Goal: Transaction & Acquisition: Purchase product/service

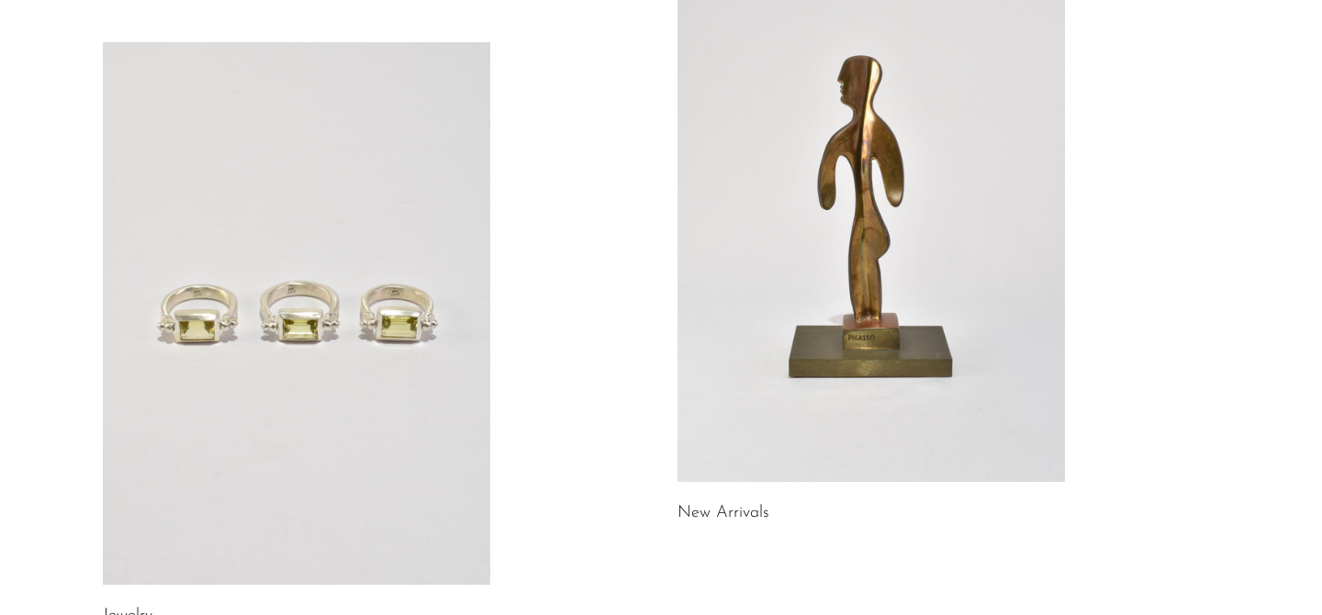
scroll to position [248, 0]
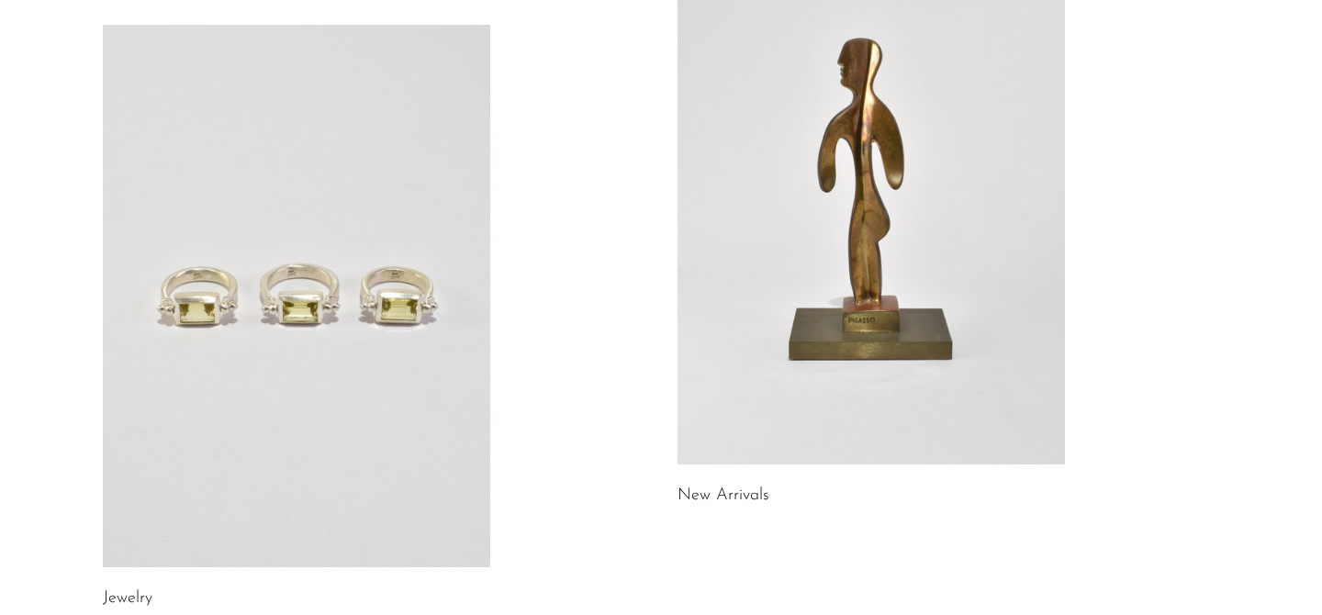
click at [328, 358] on link at bounding box center [296, 296] width 387 height 542
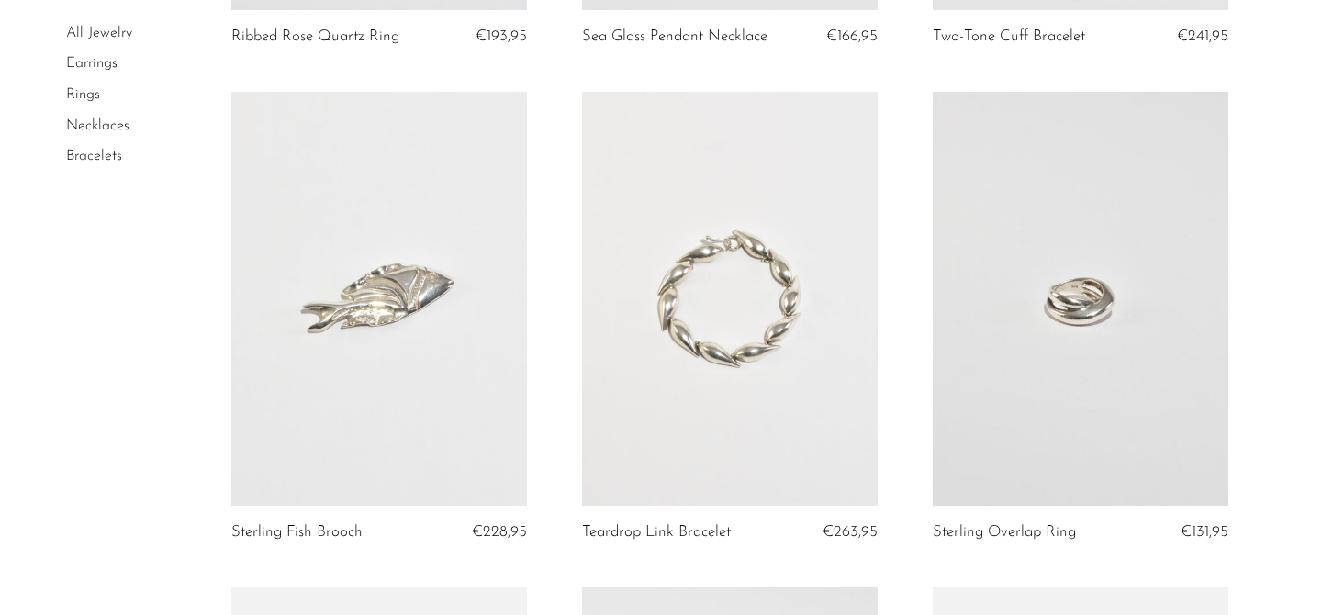
scroll to position [1622, 0]
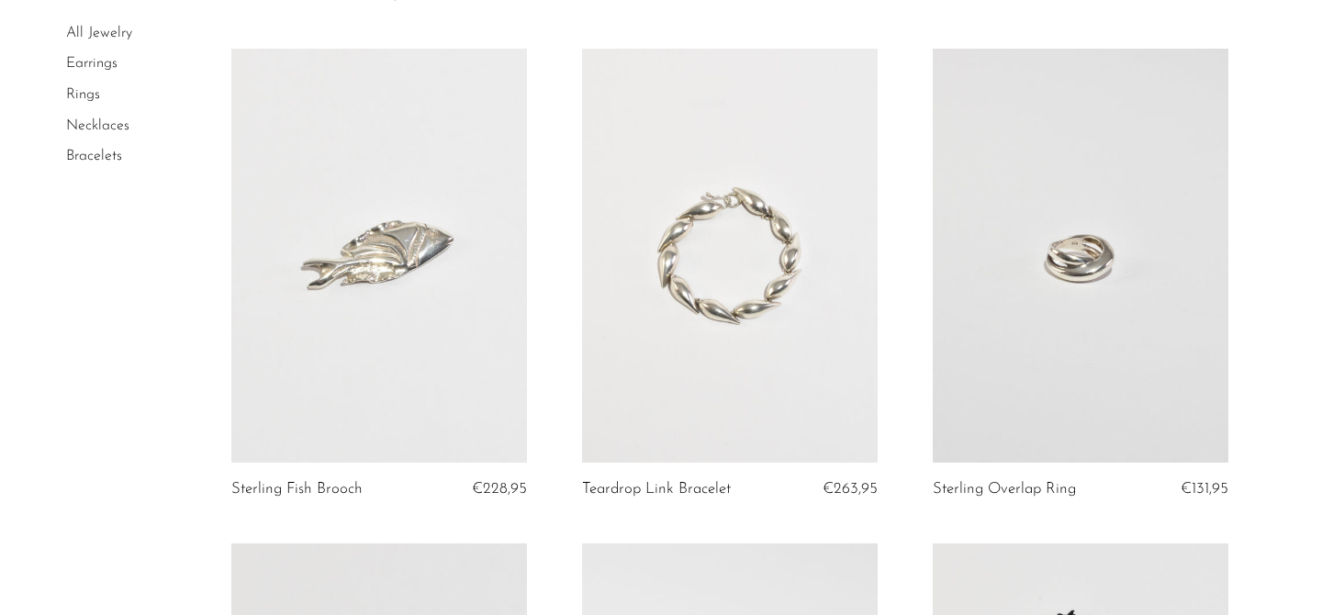
click at [458, 352] on link at bounding box center [379, 256] width 296 height 414
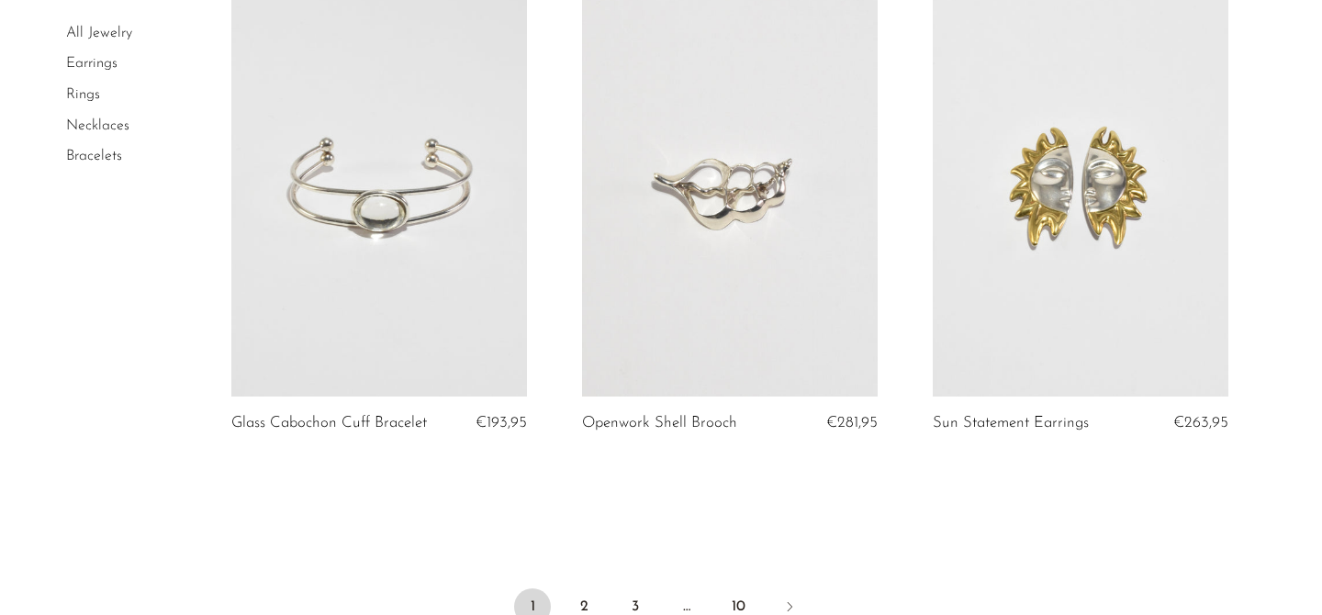
scroll to position [5988, 0]
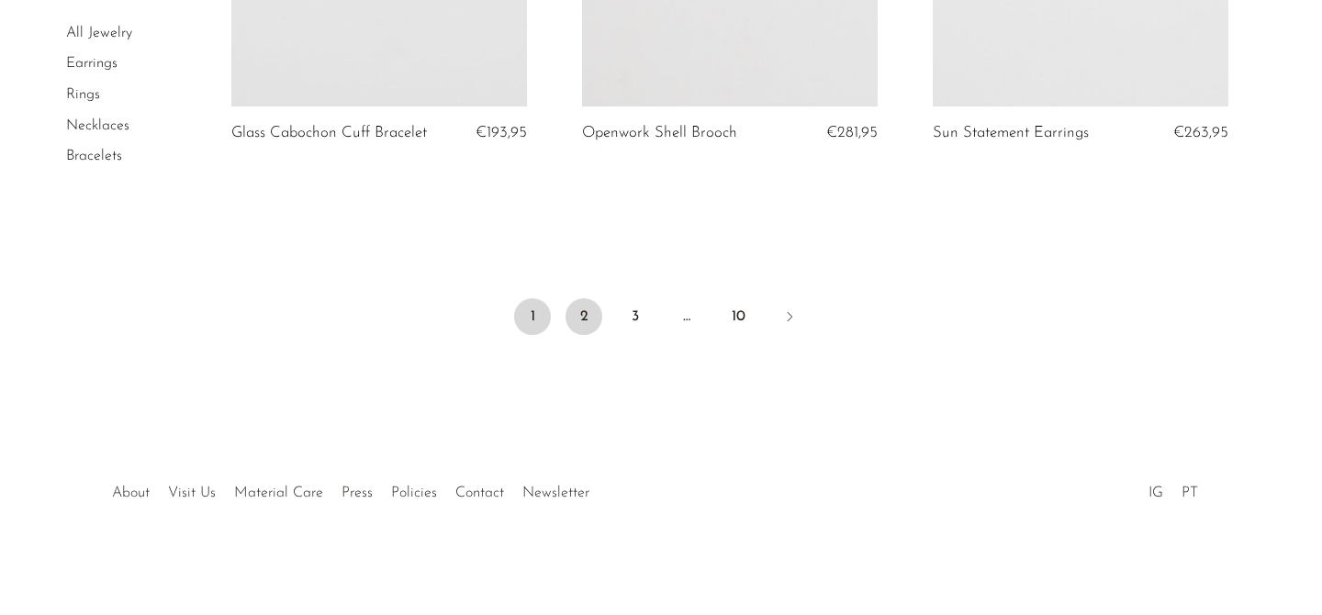
click at [575, 316] on link "2" at bounding box center [583, 316] width 37 height 37
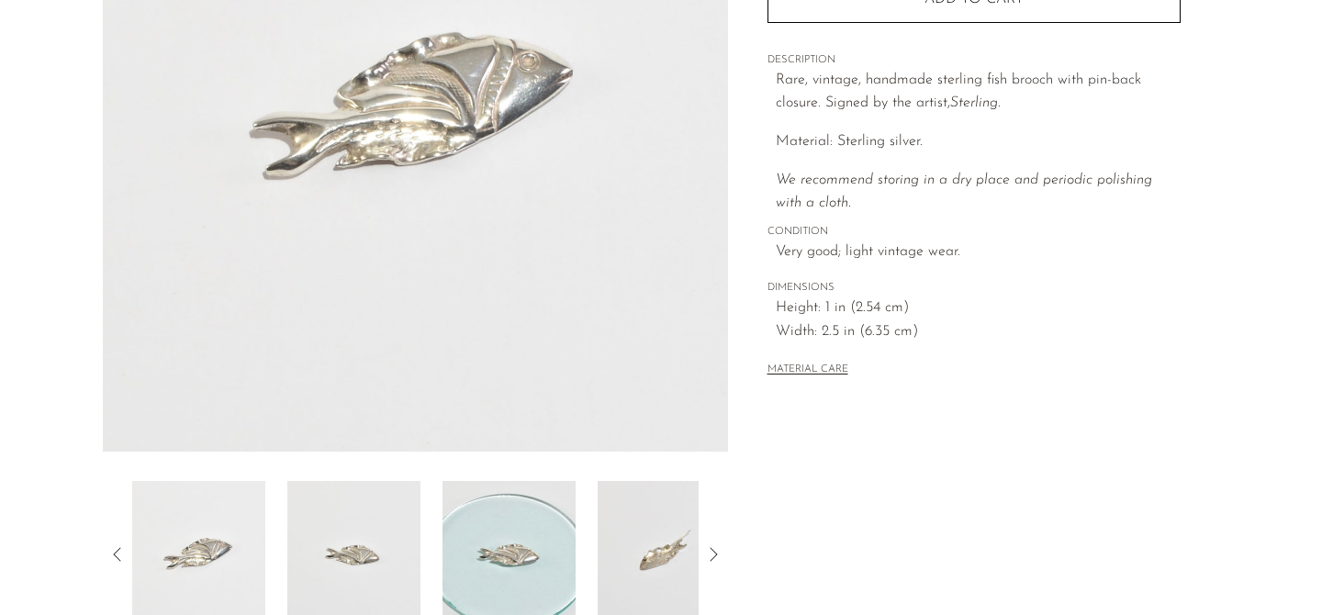
scroll to position [580, 0]
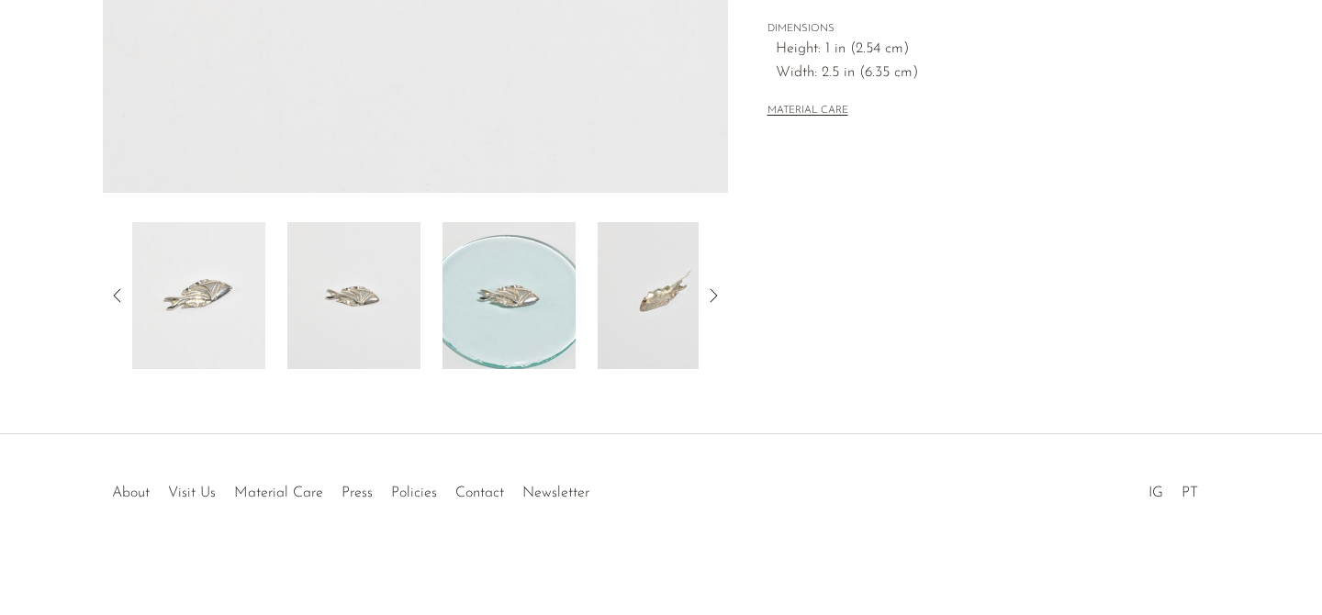
click at [630, 314] on img at bounding box center [664, 295] width 133 height 147
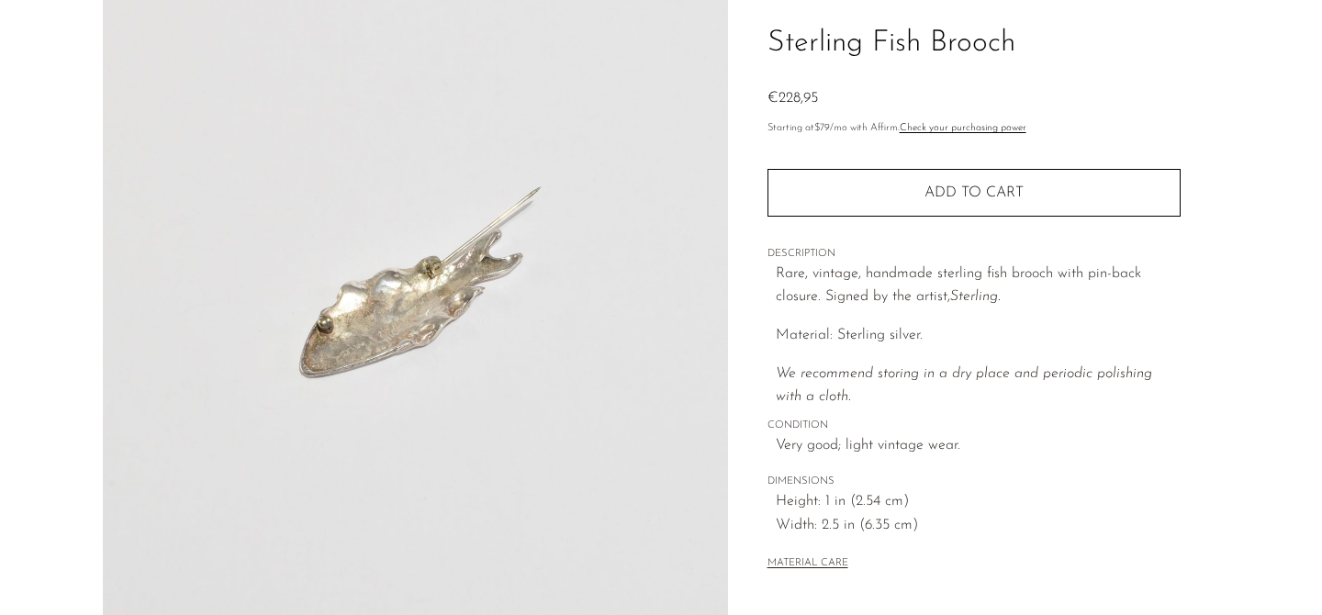
scroll to position [32, 0]
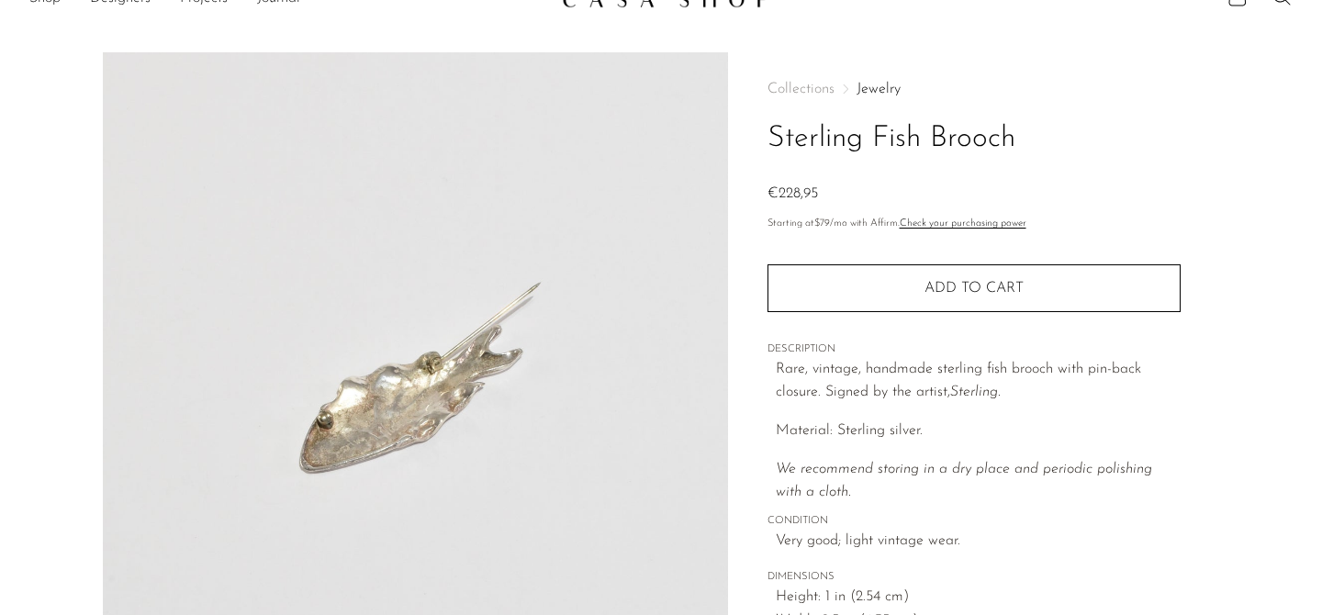
click at [414, 410] on img at bounding box center [415, 396] width 625 height 688
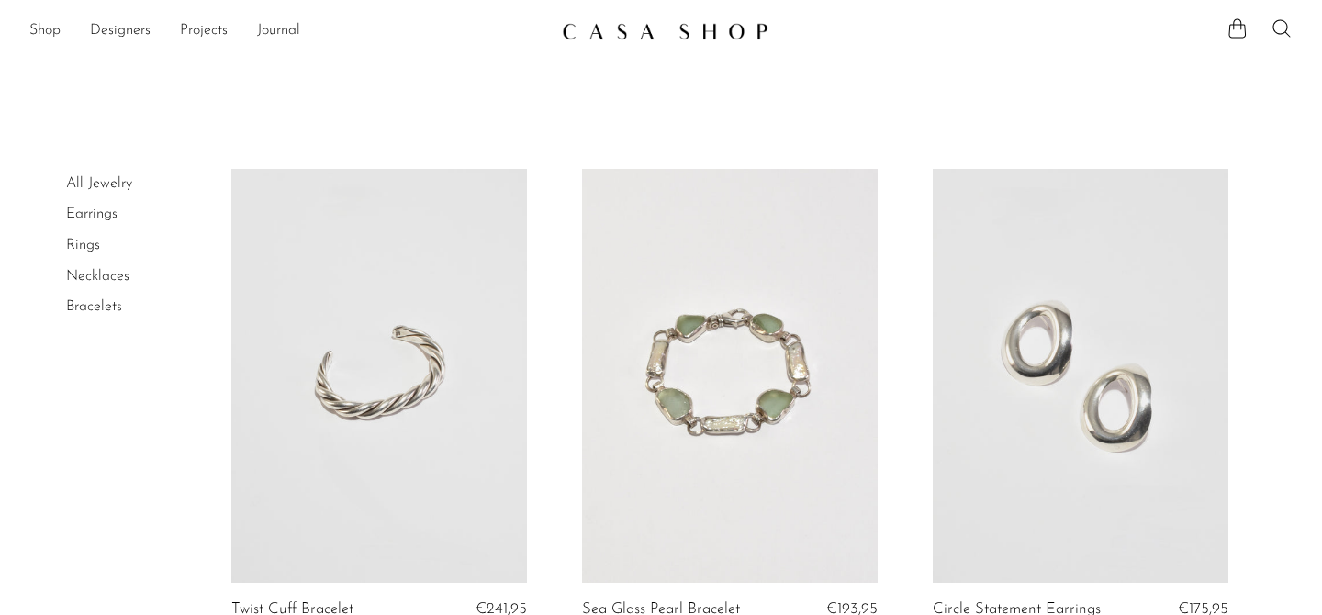
click at [1292, 29] on div "Shop Featured New Arrivals Bestsellers Coming Soon Jewelry Jewelry All Earrings…" at bounding box center [661, 31] width 1322 height 33
click at [1281, 30] on icon at bounding box center [1281, 28] width 22 height 22
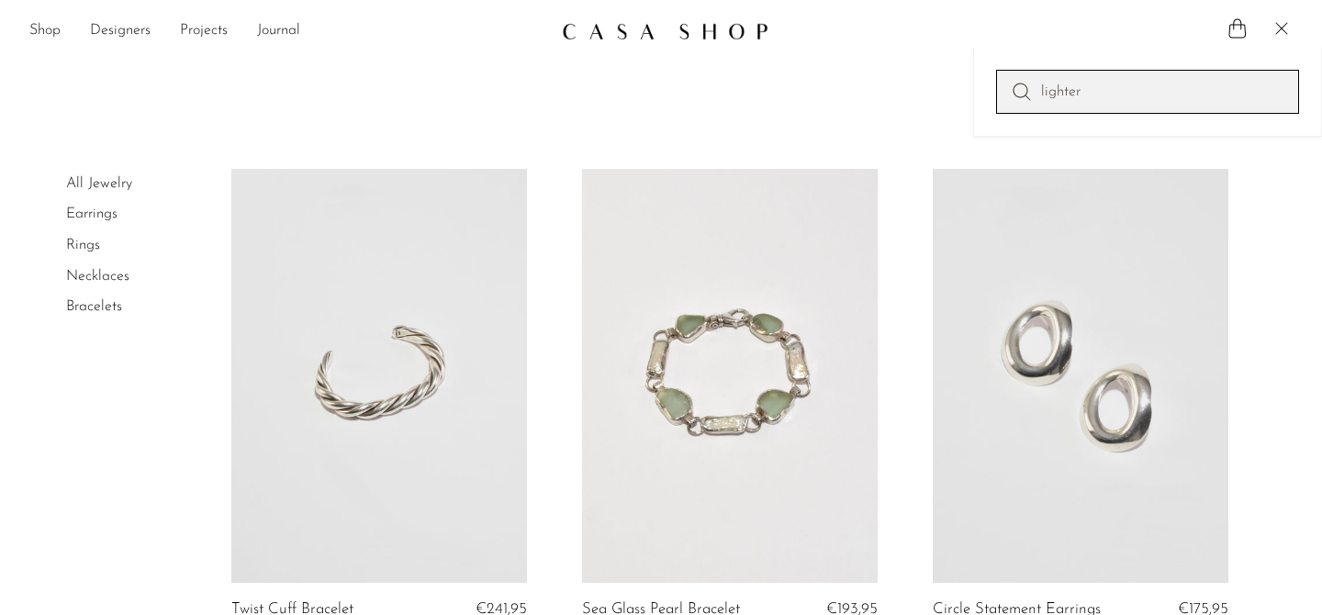
type input "lighter"
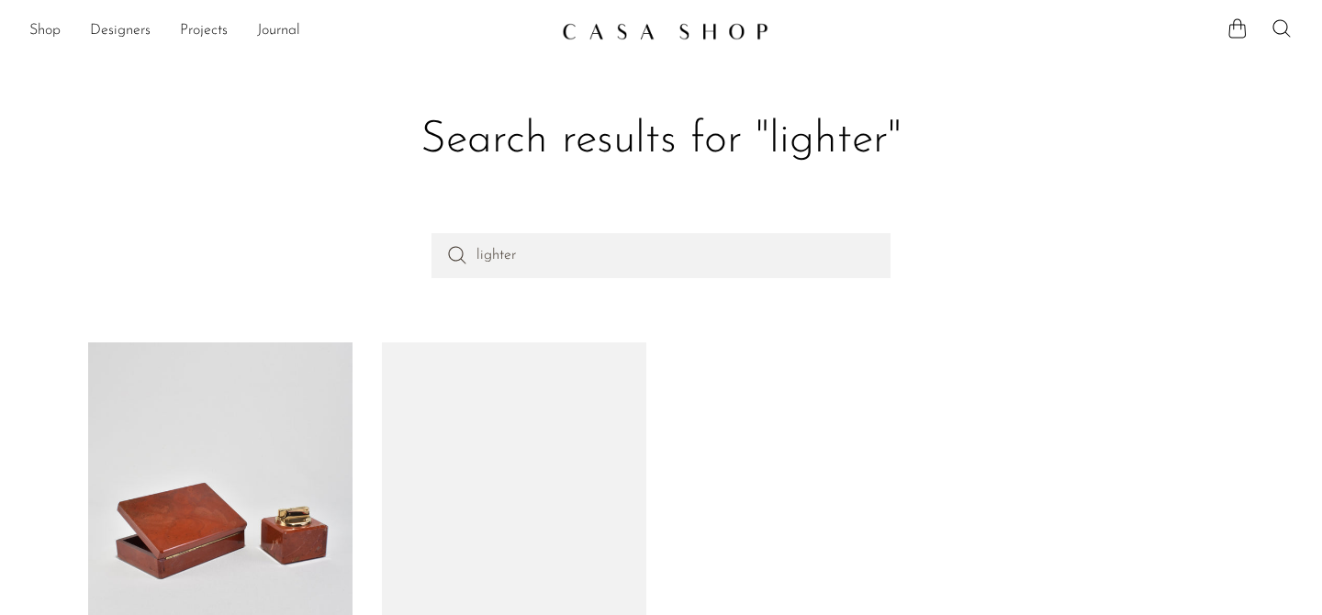
scroll to position [204, 0]
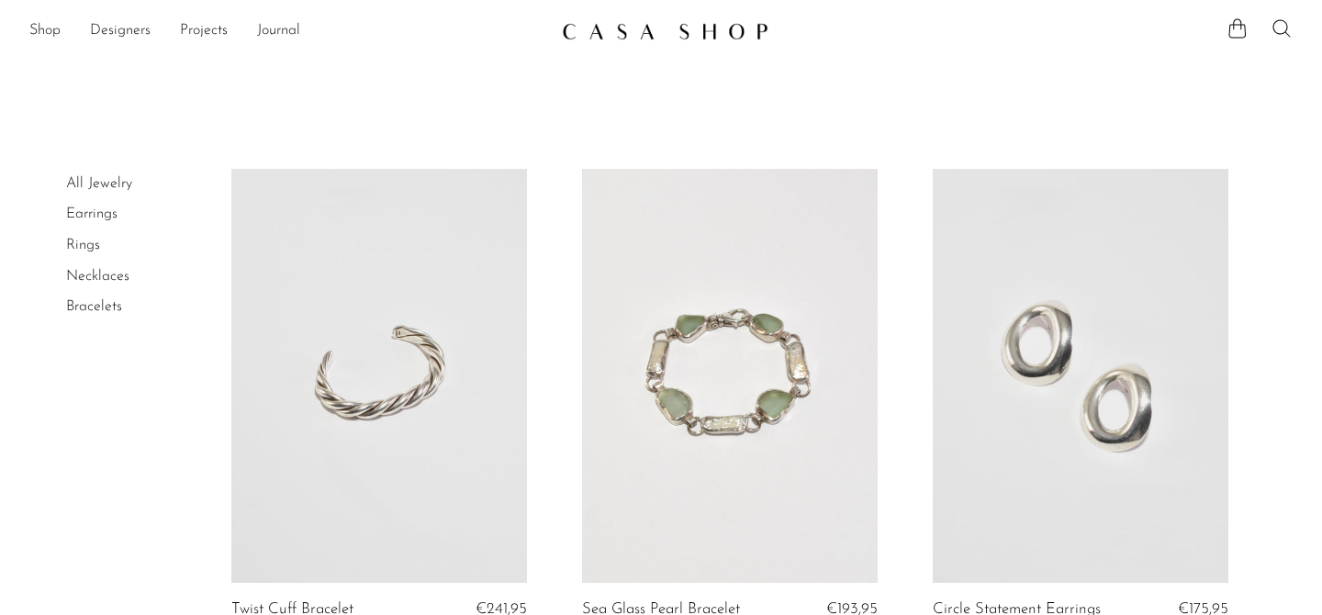
click at [1289, 33] on icon at bounding box center [1281, 28] width 22 height 22
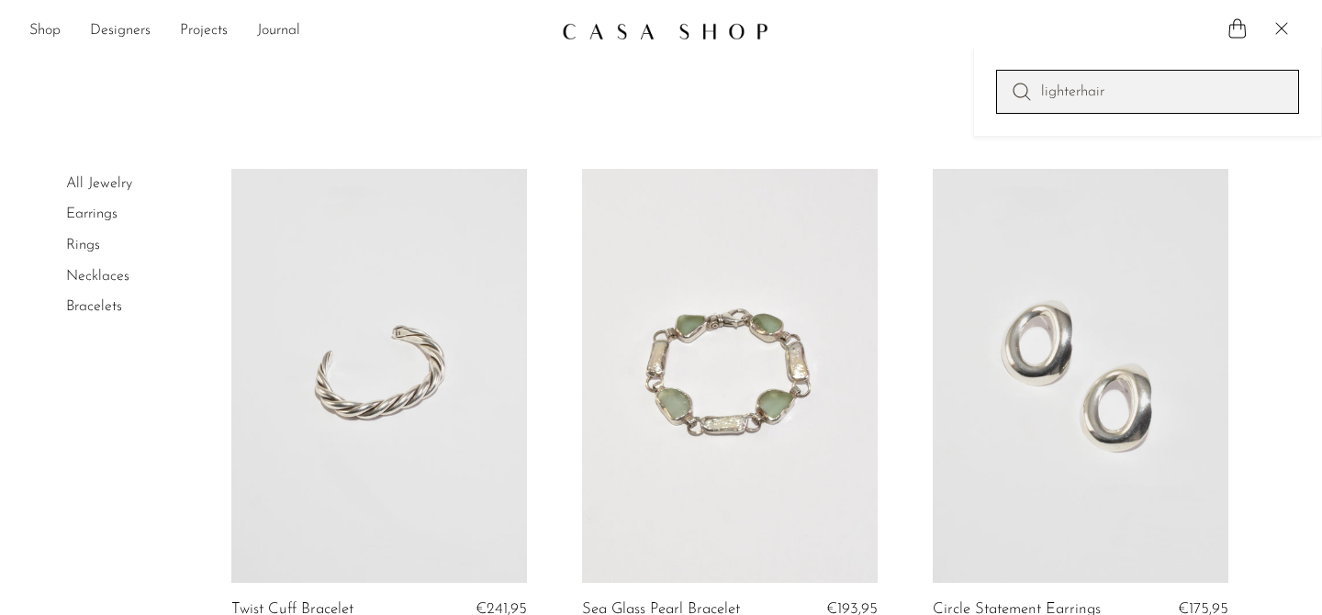
type input "lighterhair"
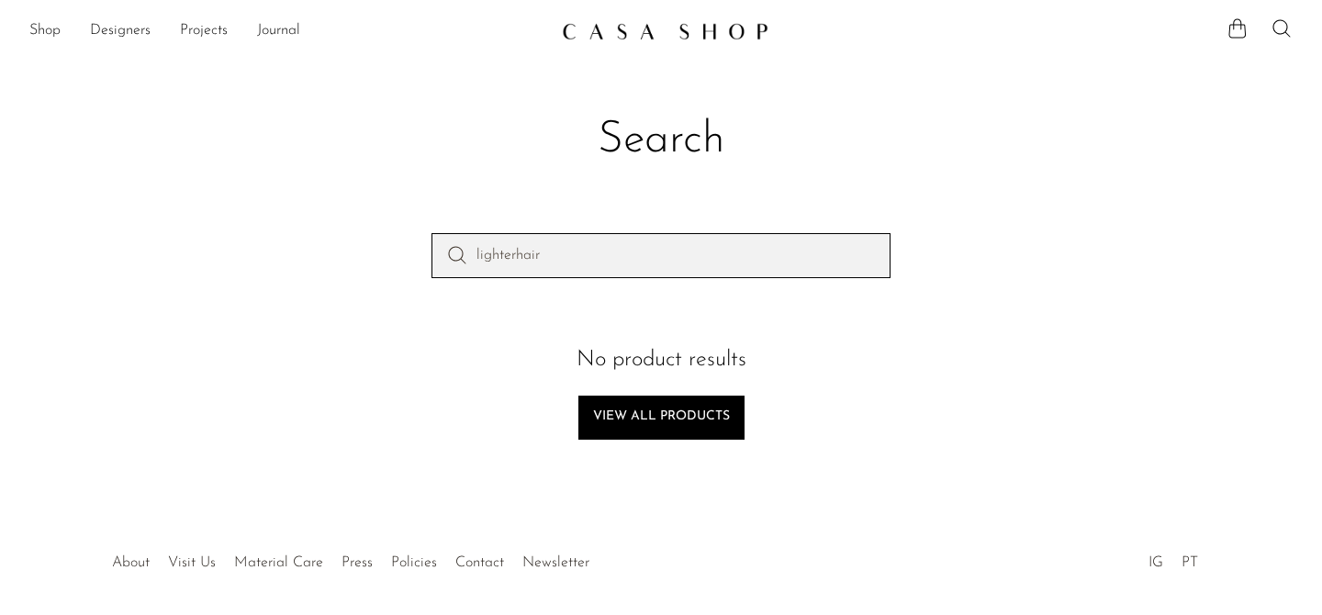
click at [679, 247] on input "lighterhair" at bounding box center [660, 255] width 459 height 44
type input "hair"
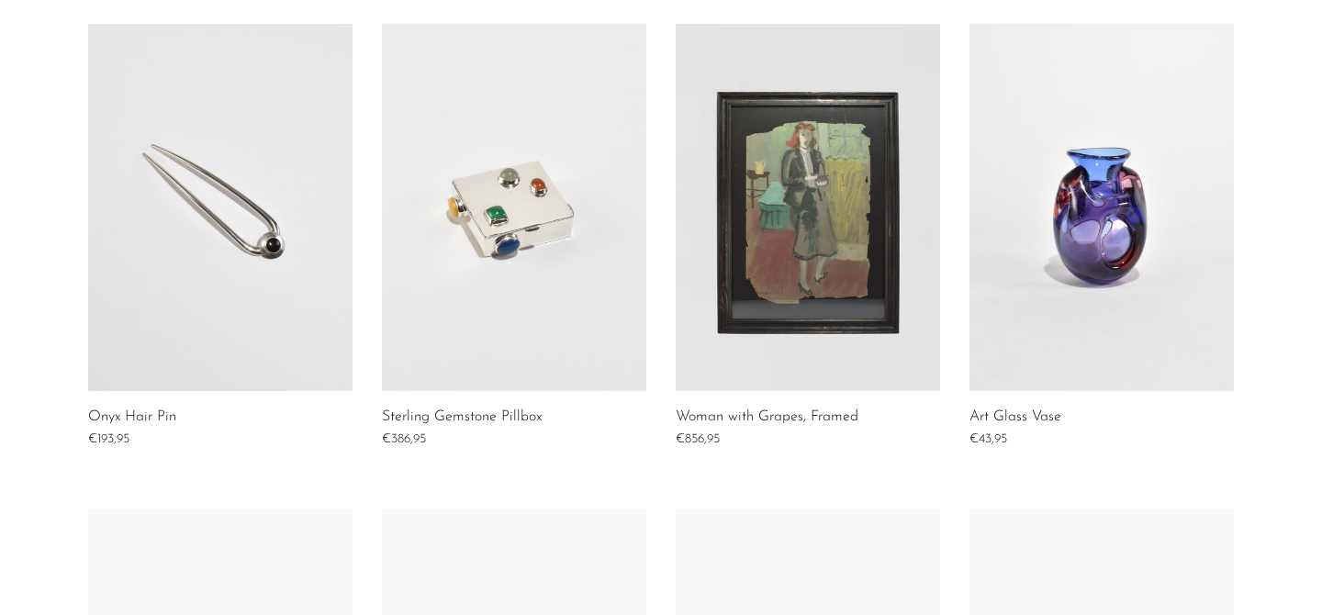
scroll to position [327, 0]
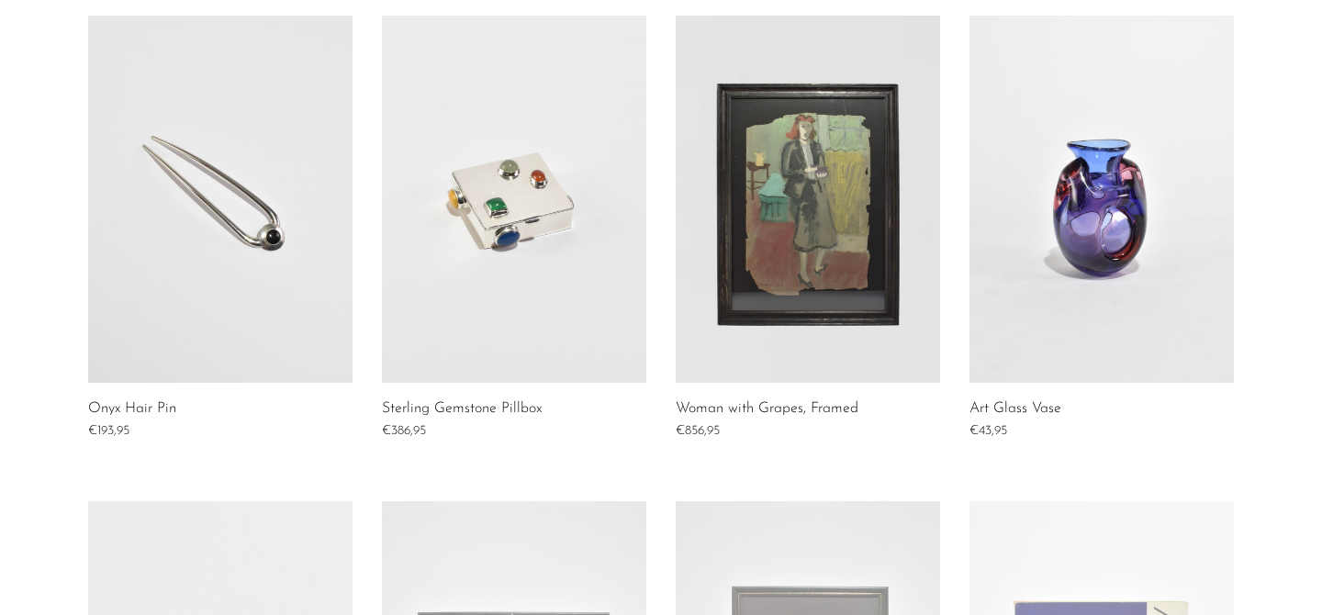
click at [290, 206] on link at bounding box center [220, 199] width 264 height 367
click at [269, 203] on link at bounding box center [220, 199] width 264 height 367
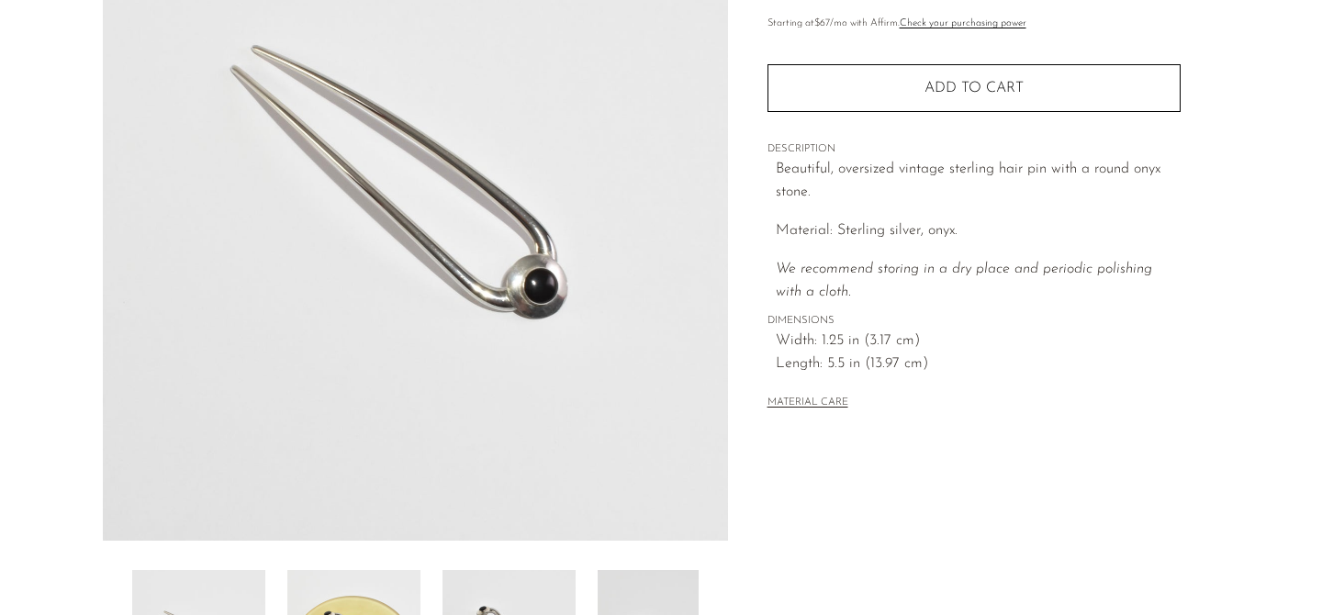
scroll to position [184, 0]
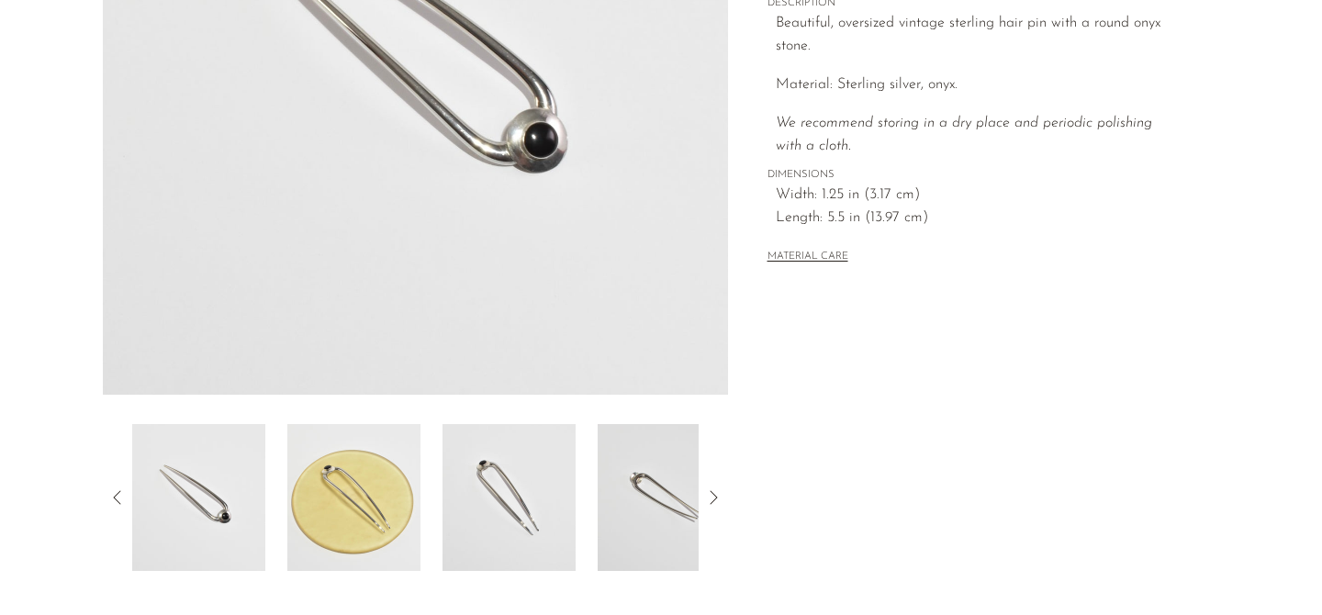
scroll to position [380, 0]
click at [643, 481] on img at bounding box center [664, 495] width 133 height 147
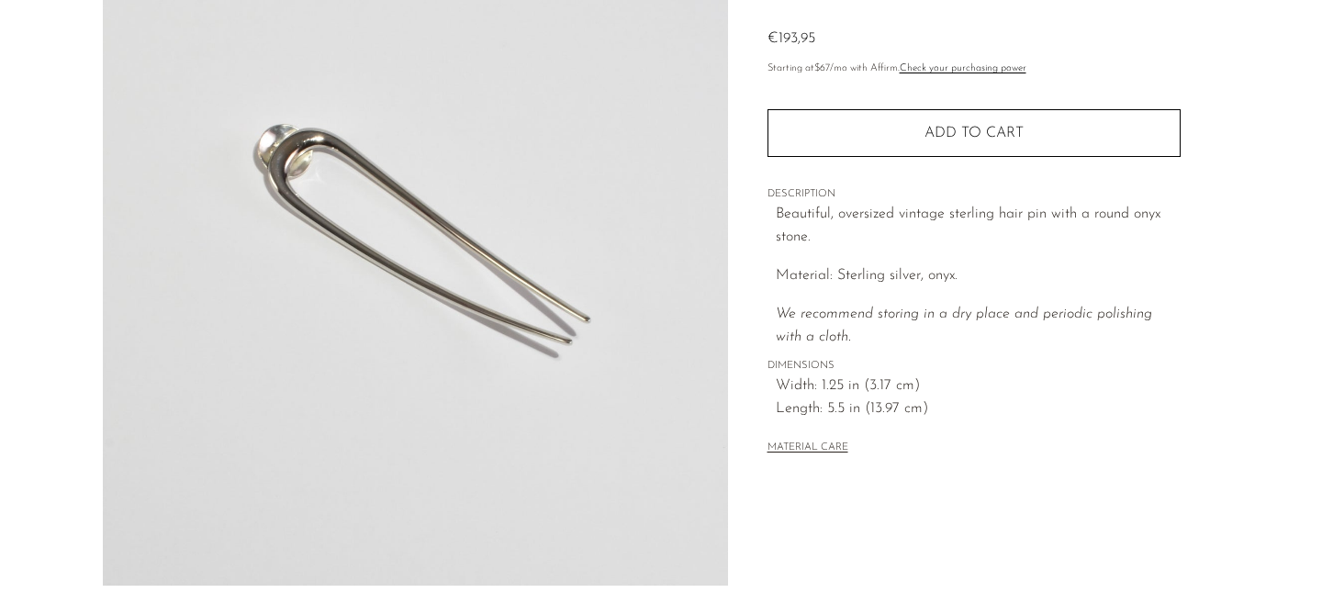
scroll to position [196, 0]
